Goal: Task Accomplishment & Management: Manage account settings

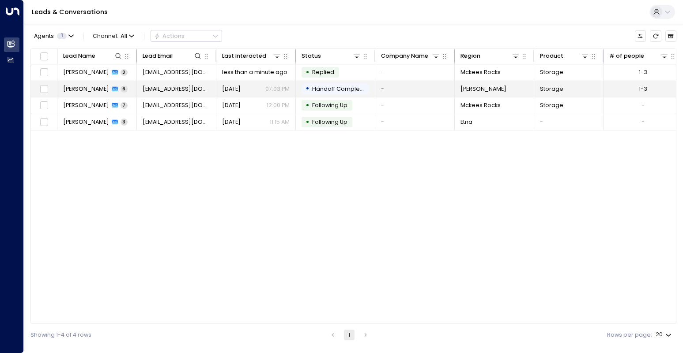
click at [180, 94] on td "marilees43@gmail.com" at bounding box center [176, 89] width 79 height 16
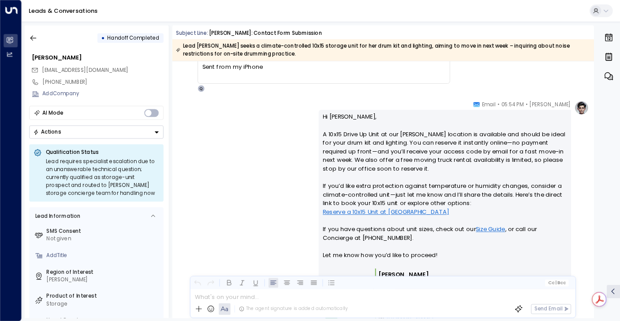
scroll to position [839, 0]
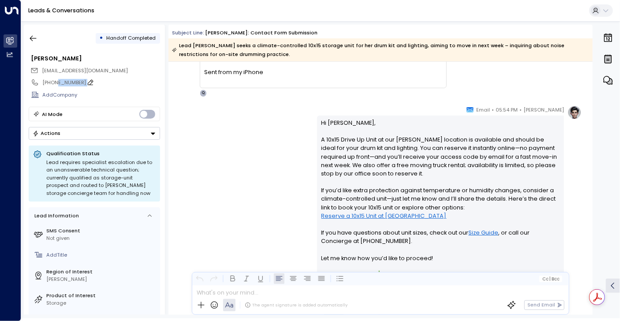
drag, startPoint x: 55, startPoint y: 81, endPoint x: 83, endPoint y: 84, distance: 28.8
click at [83, 84] on div "+17242553956" at bounding box center [100, 83] width 117 height 8
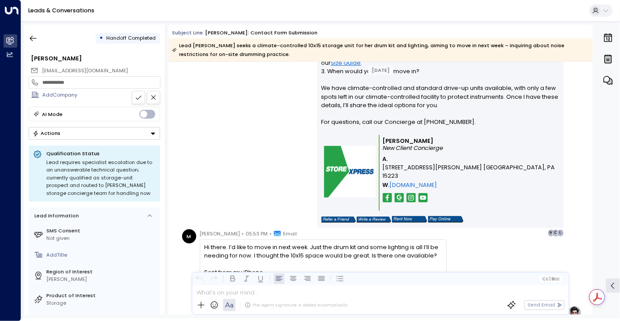
scroll to position [636, 0]
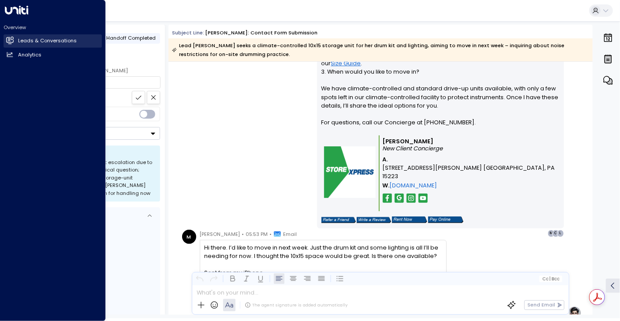
click at [18, 41] on link "Leads & Conversations Leads & Conversations" at bounding box center [53, 40] width 98 height 13
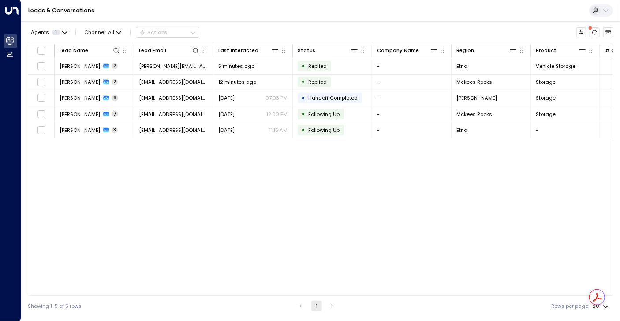
click at [256, 176] on div "Lead Name Lead Email Last Interacted Status Company Name Region Product # of pe…" at bounding box center [321, 170] width 586 height 252
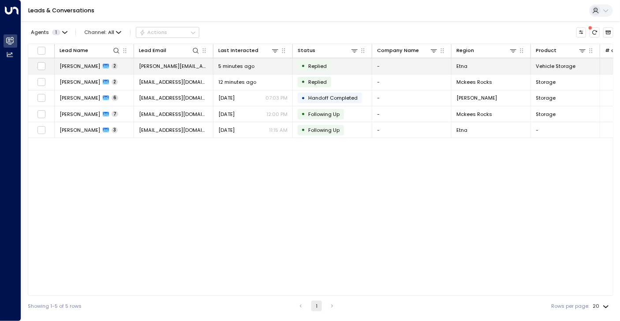
click at [286, 71] on td "5 minutes ago" at bounding box center [253, 65] width 79 height 15
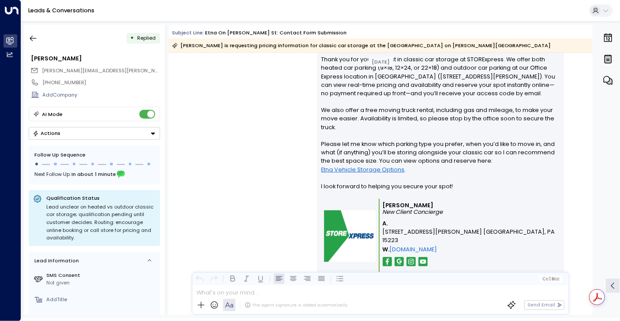
scroll to position [502, 0]
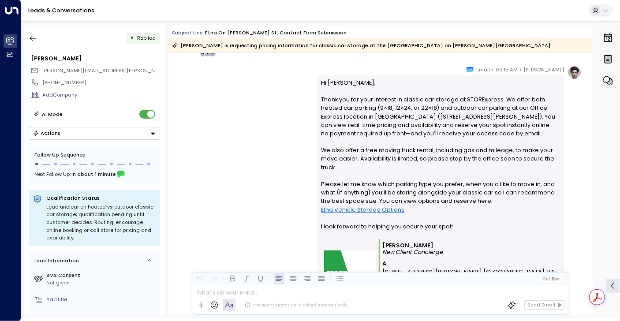
click at [372, 211] on link "Etna Vehicle Storage Options" at bounding box center [363, 210] width 83 height 8
